Goal: Go to known website: Access a specific website the user already knows

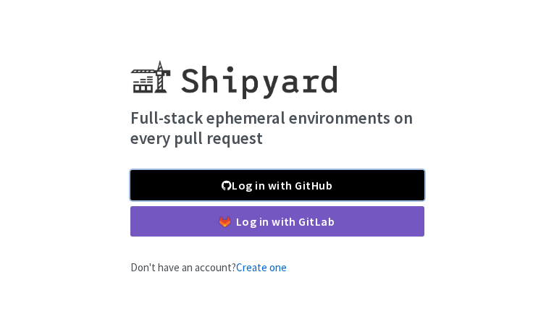
click at [369, 185] on link "Log in with GitHub" at bounding box center [277, 185] width 294 height 30
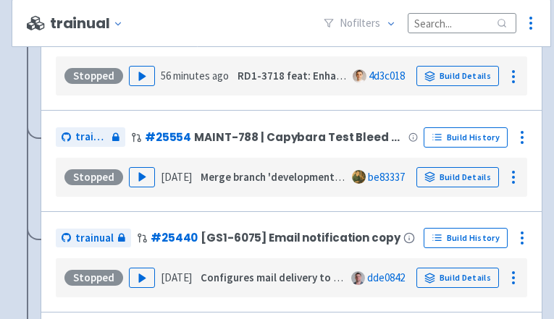
scroll to position [1539, 0]
